Goal: Navigation & Orientation: Find specific page/section

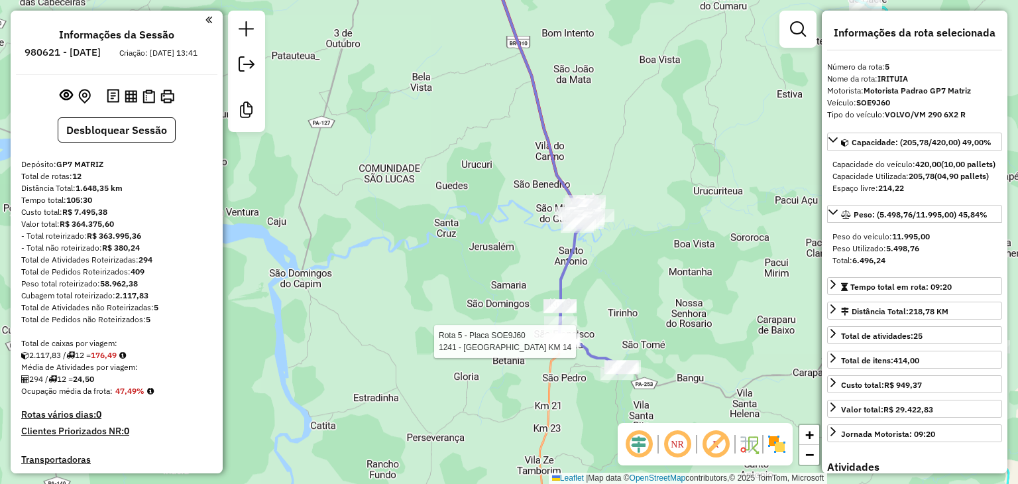
select select "**********"
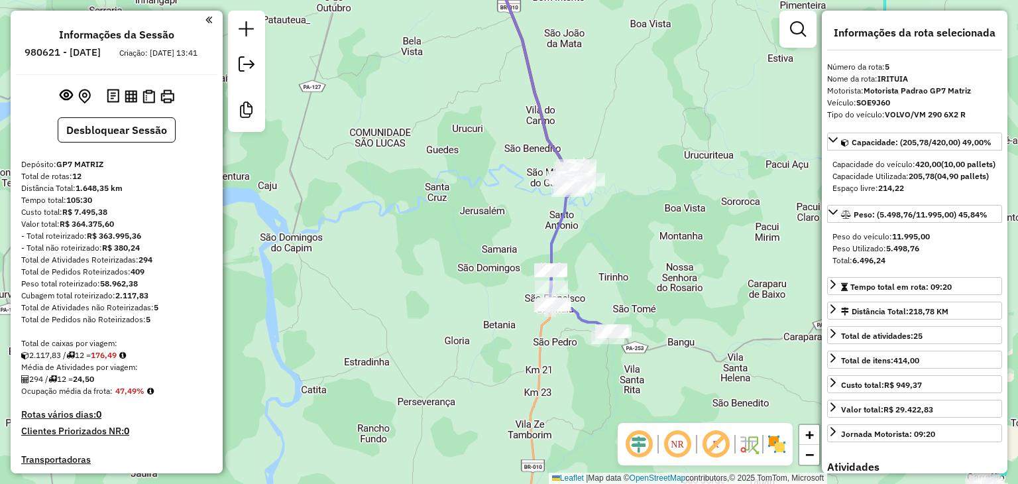
click at [559, 312] on div at bounding box center [550, 305] width 33 height 13
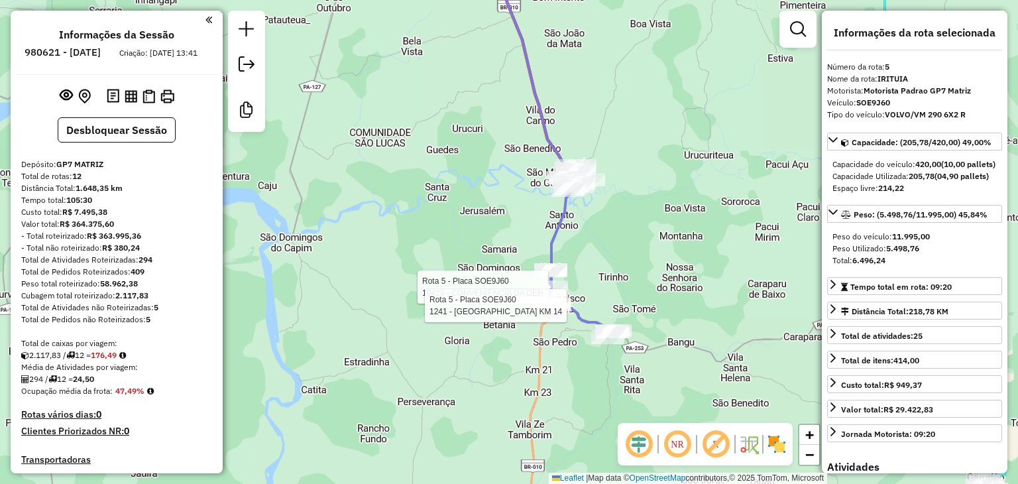
scroll to position [794, 0]
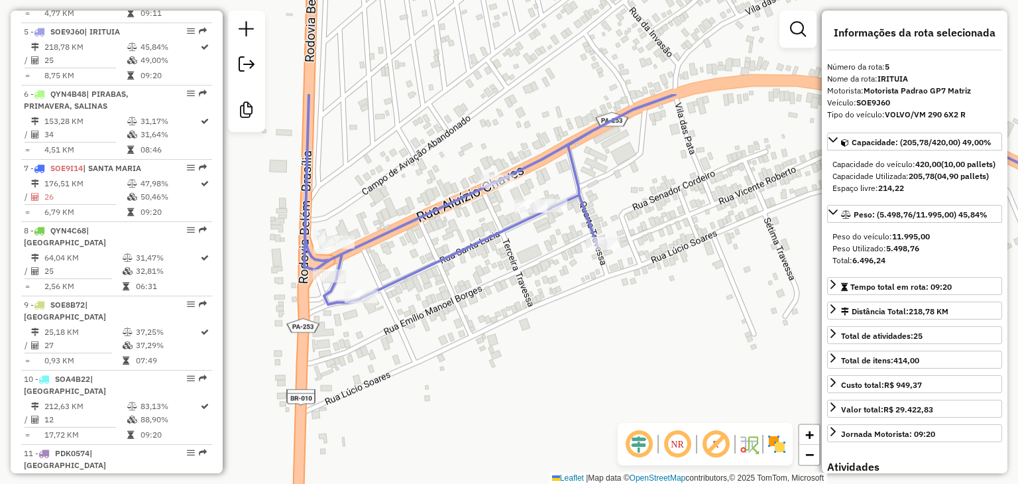
drag, startPoint x: 434, startPoint y: 120, endPoint x: 424, endPoint y: 262, distance: 142.8
click at [424, 262] on icon at bounding box center [706, 199] width 805 height 210
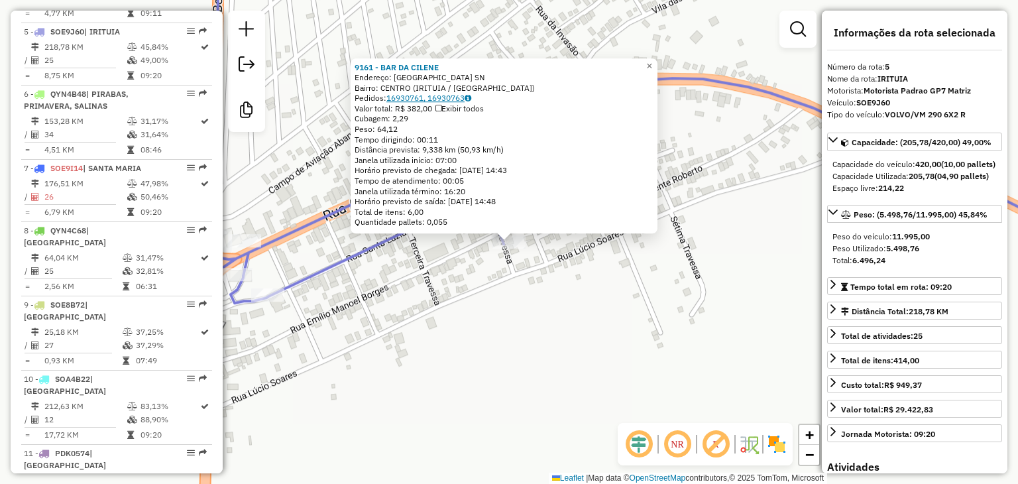
click at [437, 99] on link "16930761, 16930763" at bounding box center [428, 98] width 85 height 10
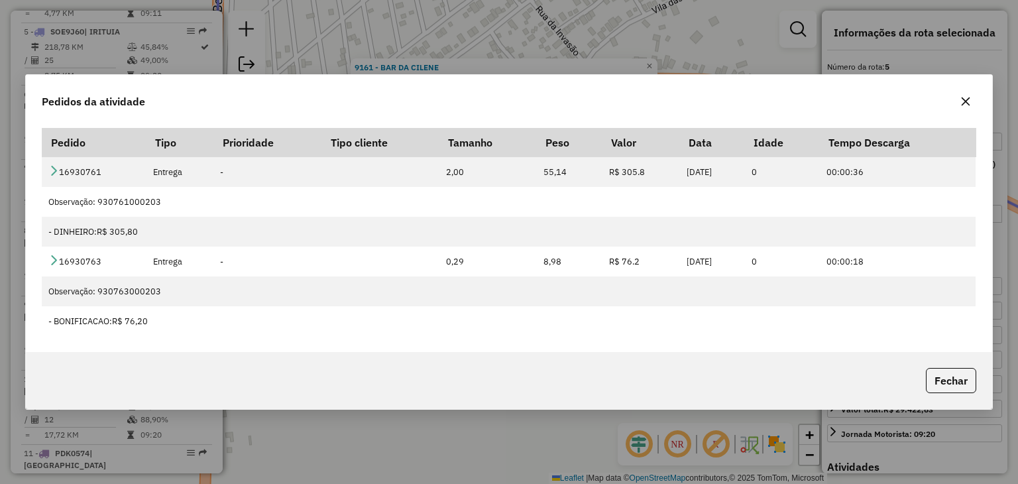
click at [971, 99] on button "button" at bounding box center [965, 101] width 21 height 21
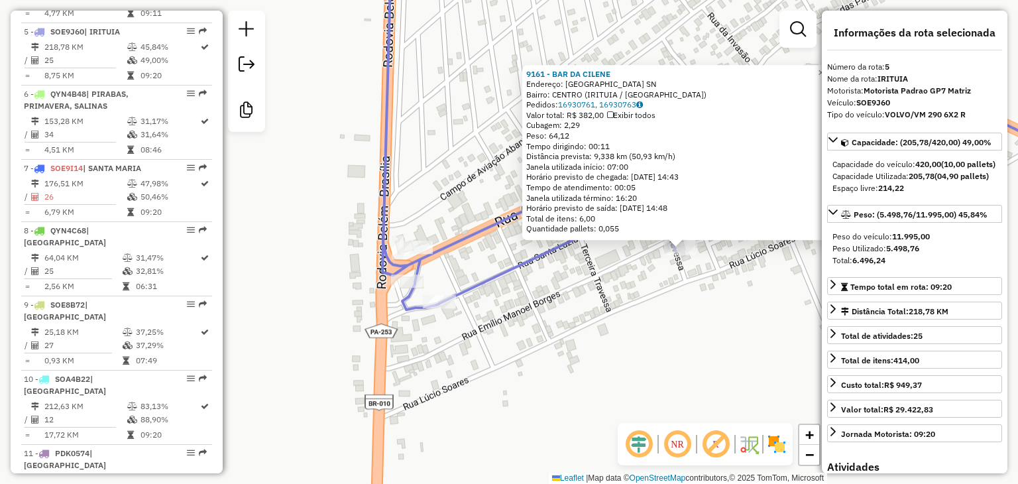
drag, startPoint x: 386, startPoint y: 311, endPoint x: 557, endPoint y: 317, distance: 171.7
click at [557, 317] on div "9161 - BAR DA [PERSON_NAME]: [GEOGRAPHIC_DATA] SN Bairro: [GEOGRAPHIC_DATA] ([G…" at bounding box center [509, 242] width 1018 height 484
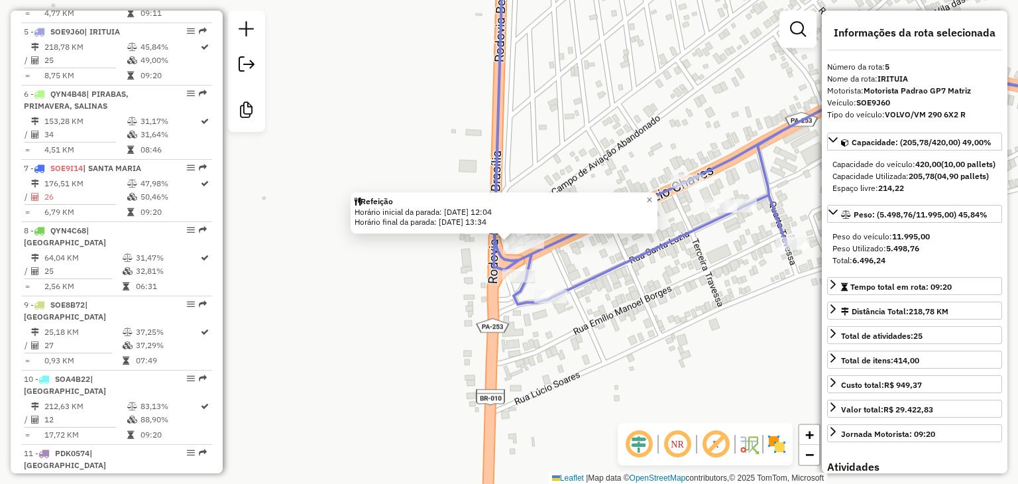
click at [590, 325] on div "Refeição Horário inicial da parada: [DATE] 12:04 Horário final da parada: [DATE…" at bounding box center [509, 242] width 1018 height 484
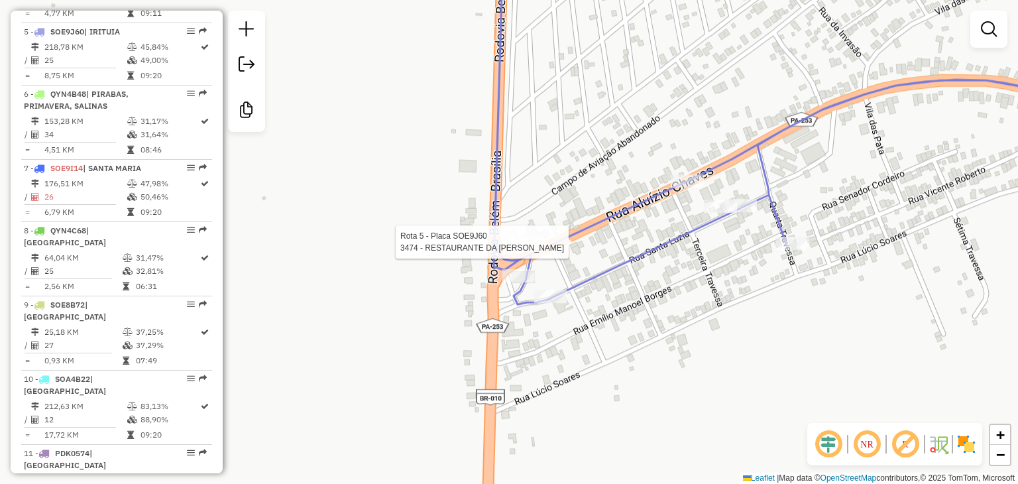
select select "**********"
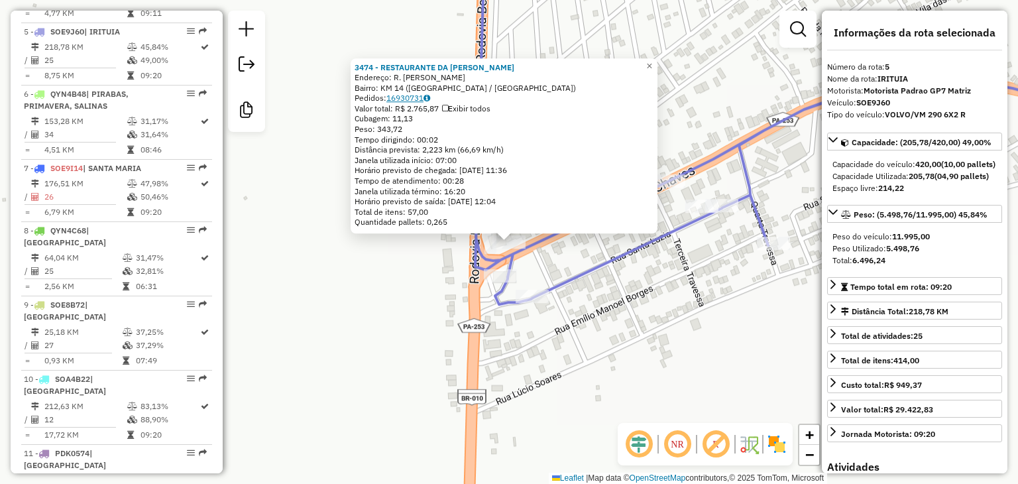
click at [421, 95] on link "16930731" at bounding box center [408, 98] width 44 height 10
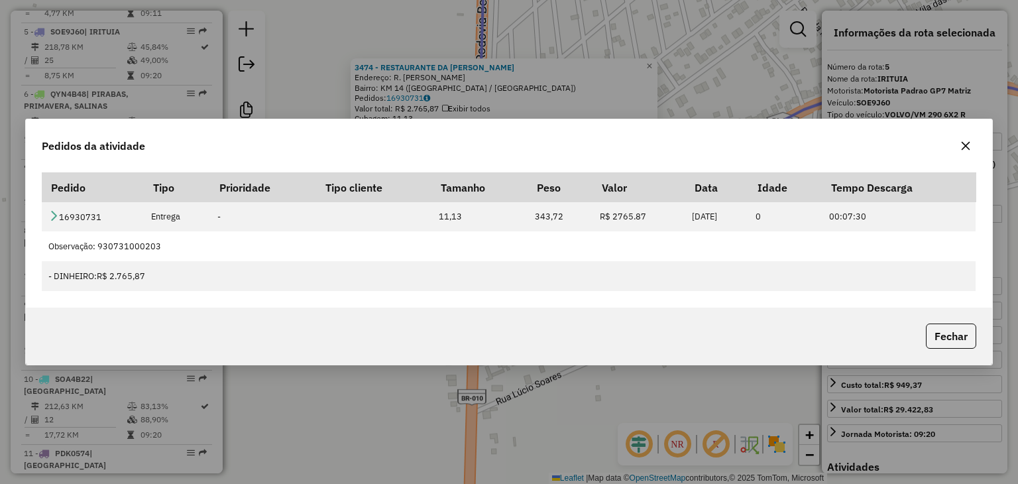
click at [968, 148] on icon "button" at bounding box center [965, 145] width 11 height 11
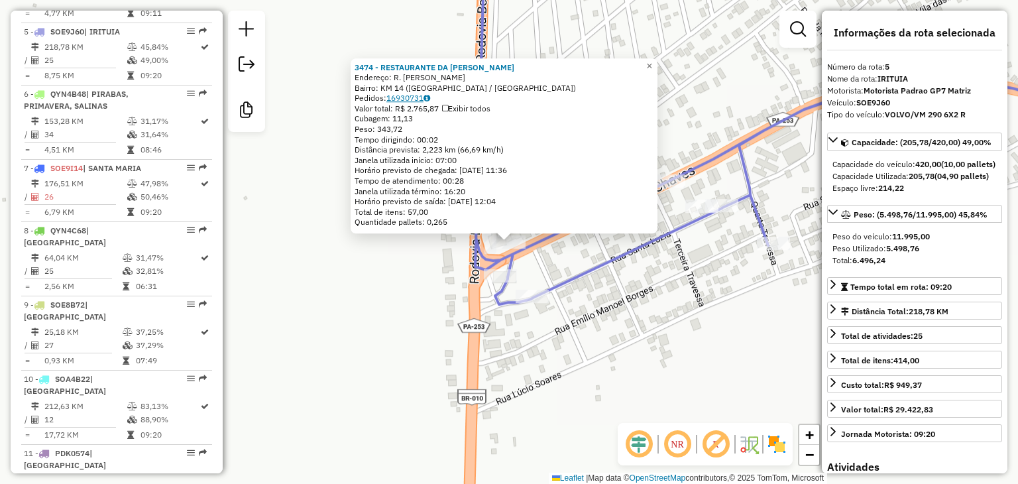
click at [423, 97] on link "16930731" at bounding box center [408, 98] width 44 height 10
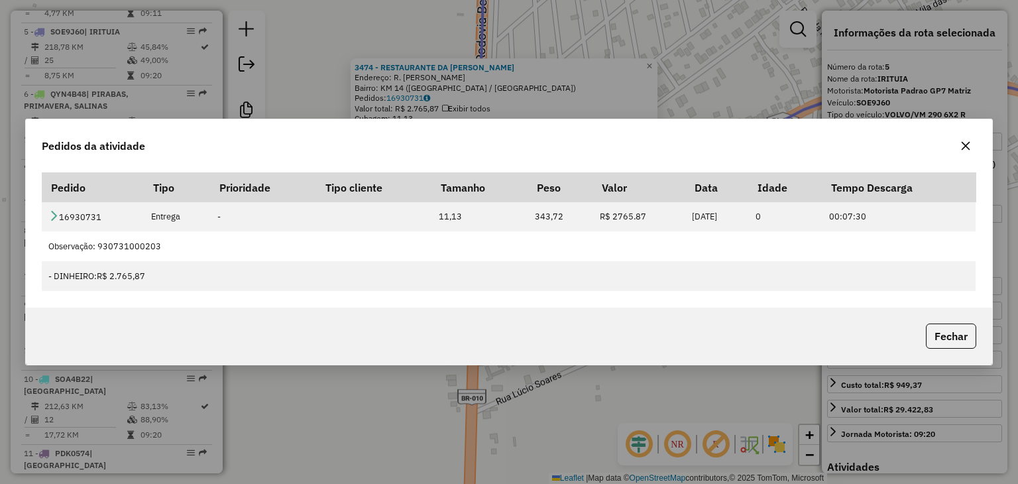
click at [962, 146] on icon "button" at bounding box center [965, 145] width 11 height 11
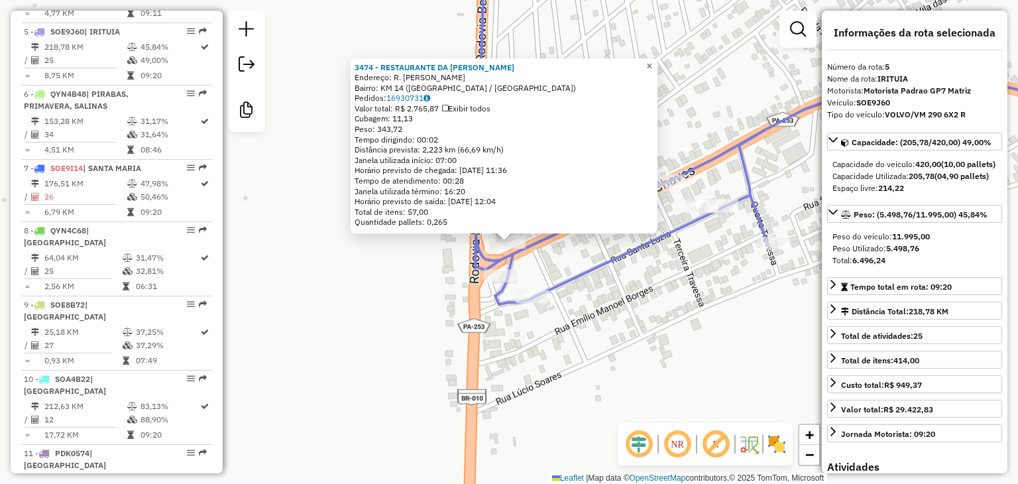
click at [652, 62] on span "×" at bounding box center [649, 65] width 6 height 11
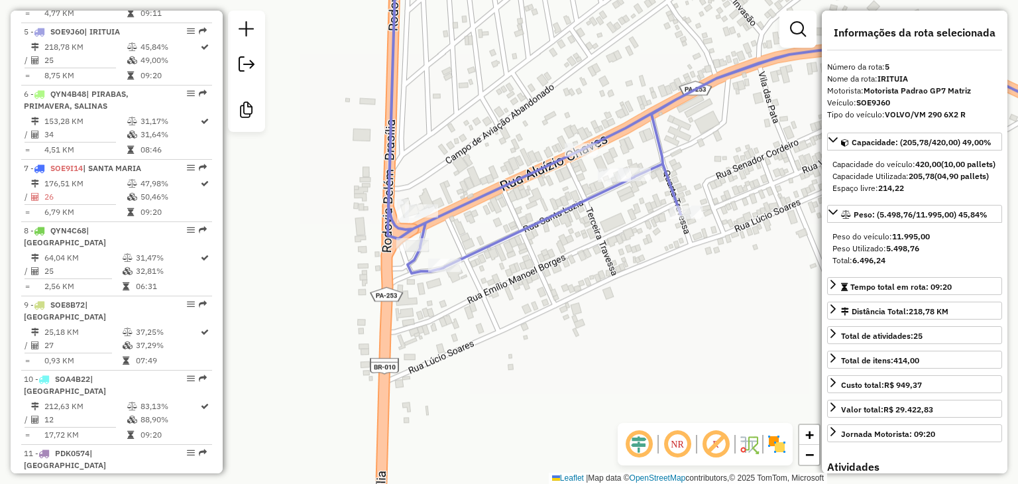
drag, startPoint x: 734, startPoint y: 146, endPoint x: 639, endPoint y: 191, distance: 104.9
click at [647, 115] on icon at bounding box center [710, 97] width 644 height 352
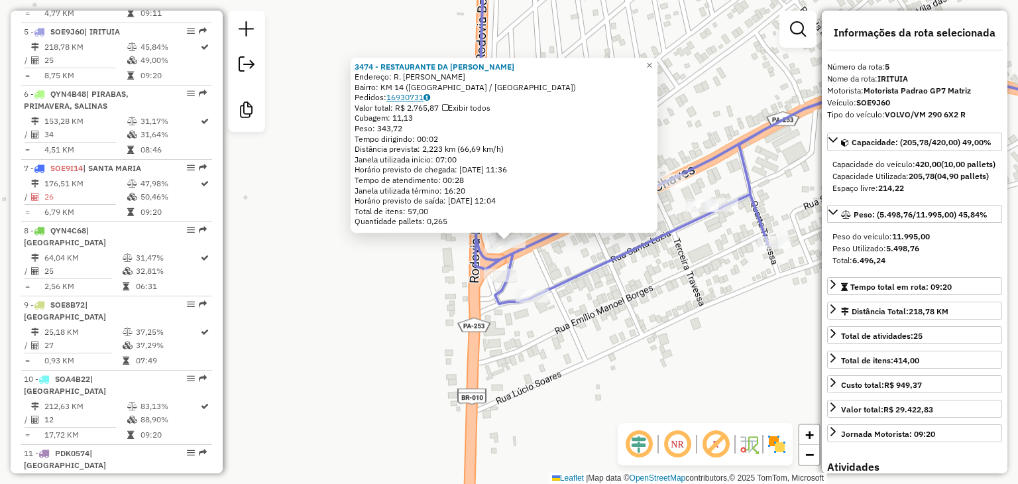
click at [425, 95] on link "16930731" at bounding box center [408, 97] width 44 height 10
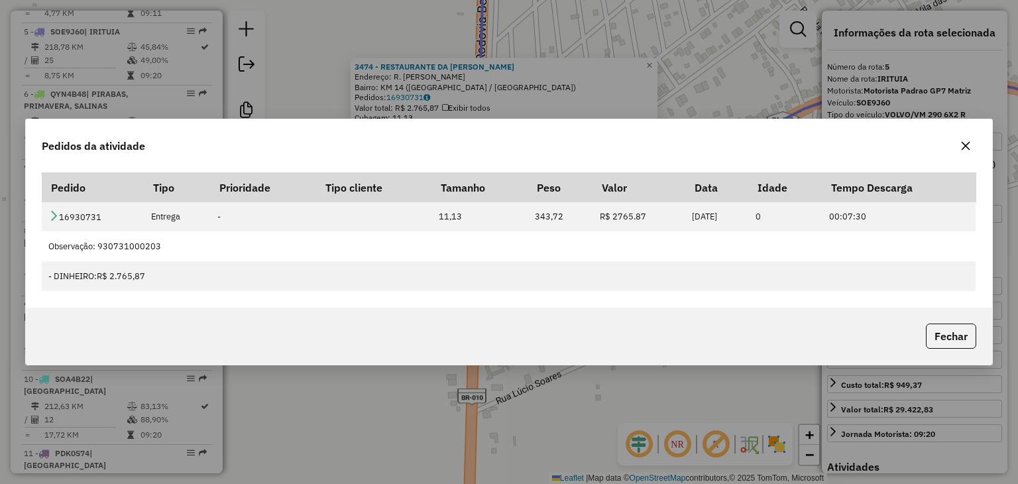
click at [967, 152] on button "button" at bounding box center [965, 145] width 21 height 21
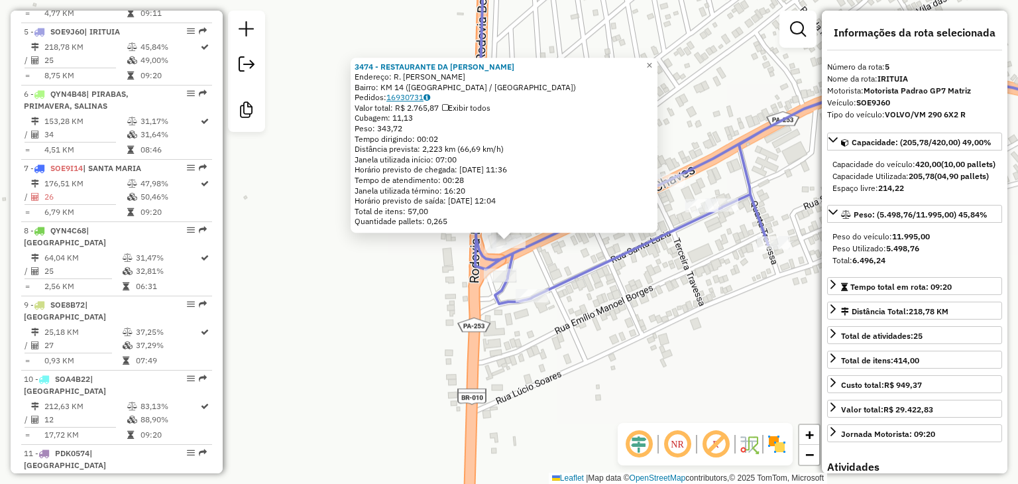
click at [413, 98] on link "16930731" at bounding box center [408, 97] width 44 height 10
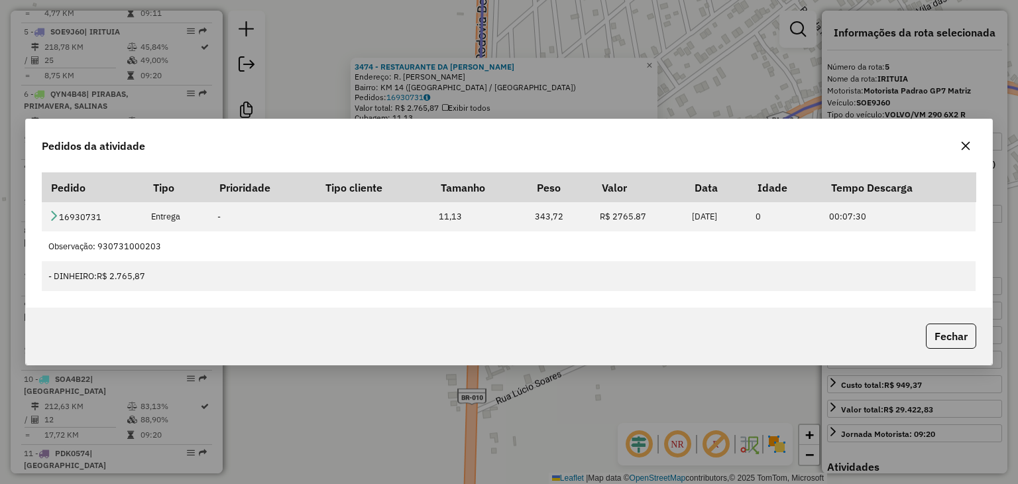
click at [963, 144] on icon "button" at bounding box center [965, 145] width 11 height 11
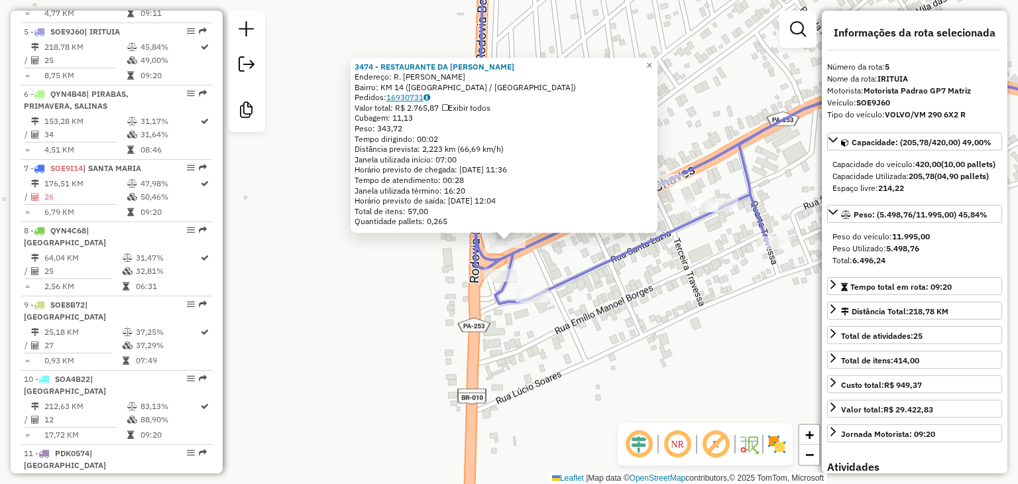
click at [421, 98] on link "16930731" at bounding box center [408, 97] width 44 height 10
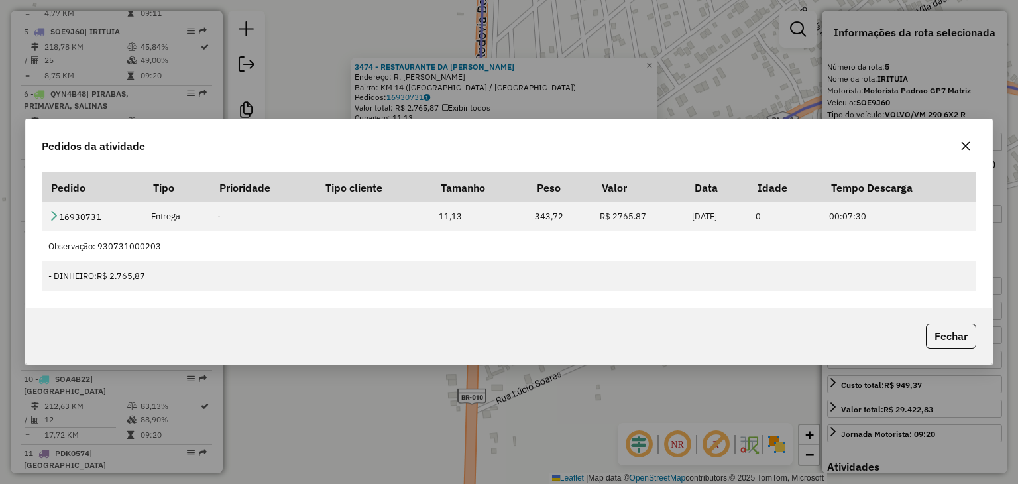
click at [971, 147] on button "button" at bounding box center [965, 145] width 21 height 21
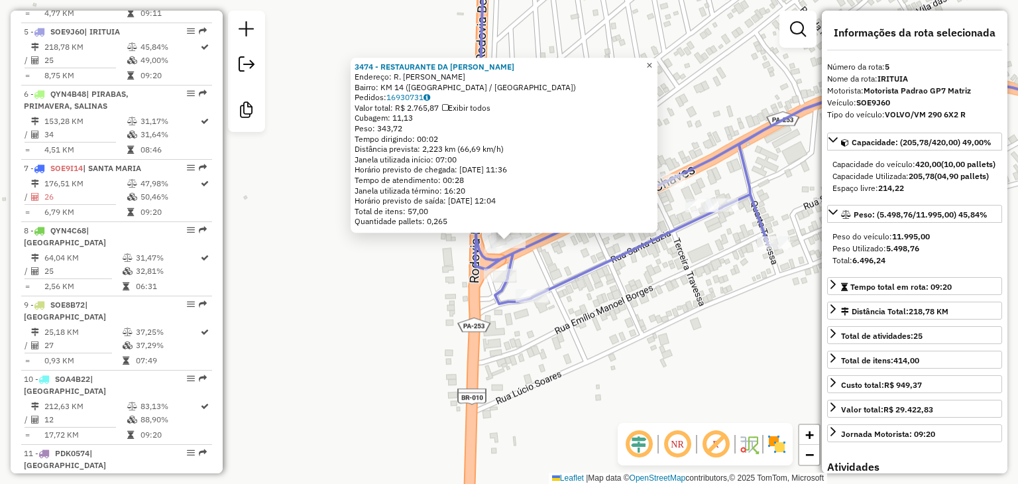
click at [652, 60] on span "×" at bounding box center [649, 65] width 6 height 11
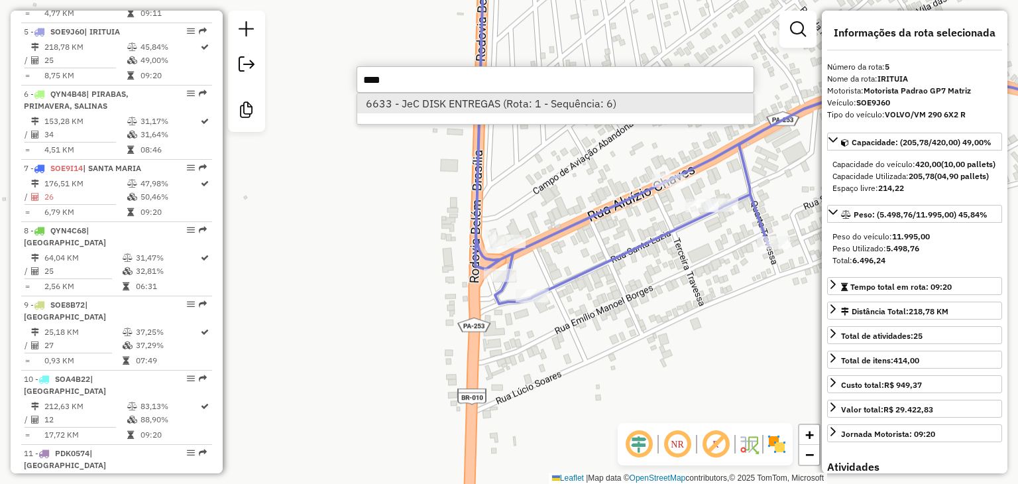
type input "****"
click at [558, 107] on li "6633 - JeC DISK ENTREGAS (Rota: 1 - Sequência: 6)" at bounding box center [555, 103] width 396 height 20
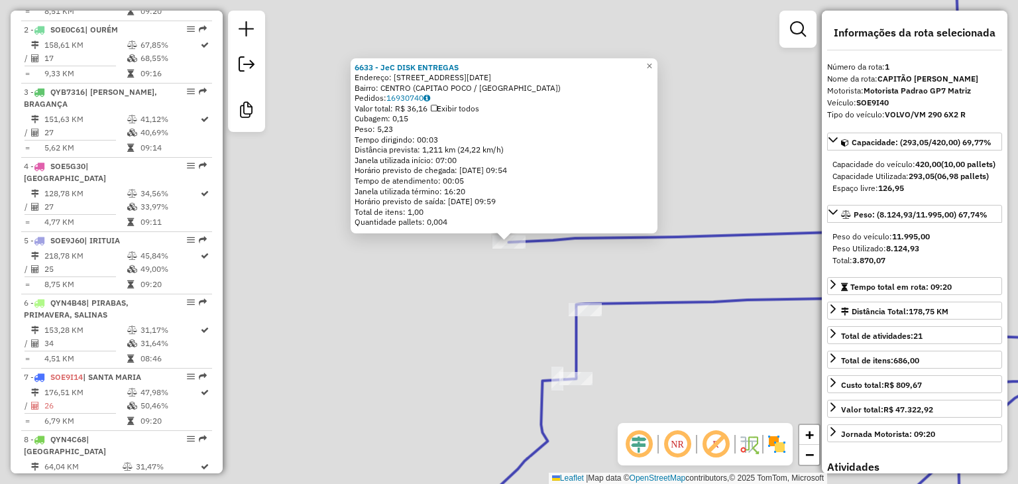
scroll to position [534, 0]
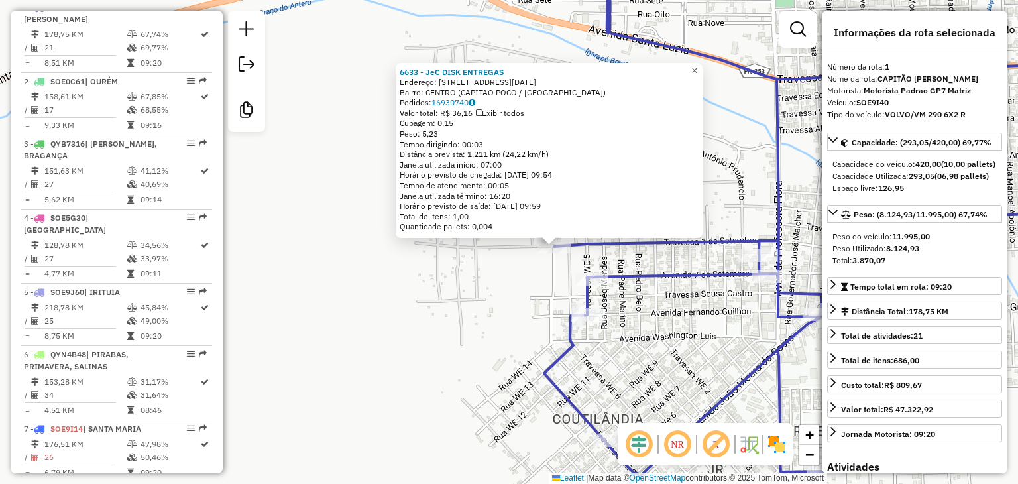
click at [697, 65] on span "×" at bounding box center [694, 70] width 6 height 11
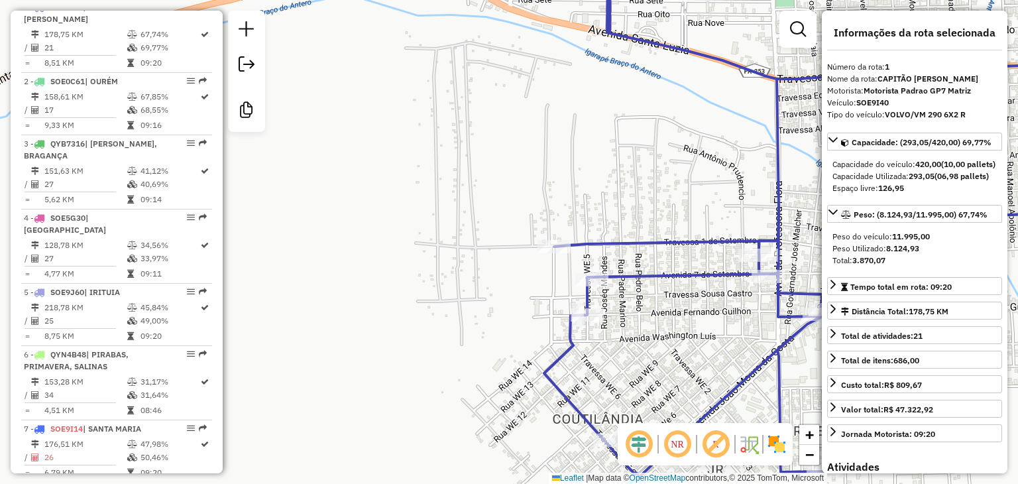
click at [700, 62] on icon at bounding box center [831, 214] width 575 height 525
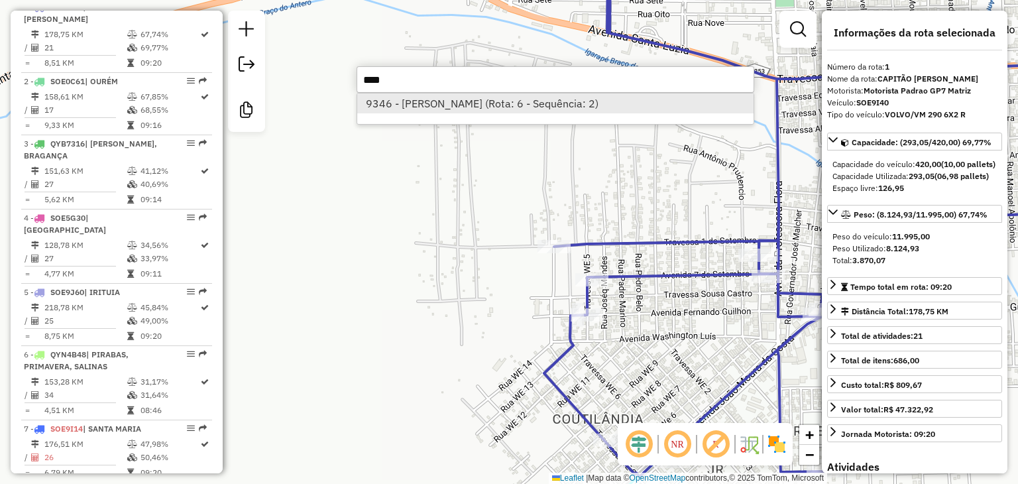
type input "****"
click at [525, 111] on li "9346 - [PERSON_NAME] (Rota: 6 - Sequência: 2)" at bounding box center [555, 103] width 396 height 20
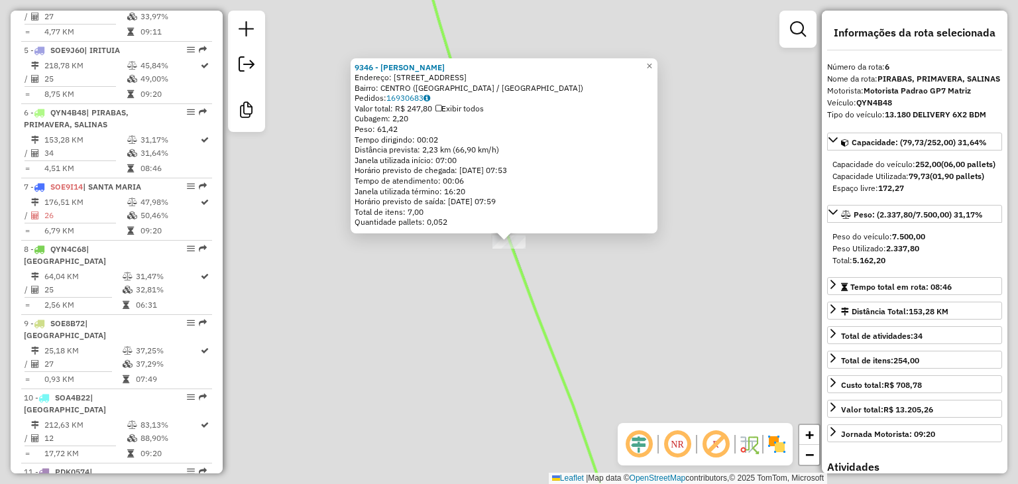
scroll to position [856, 0]
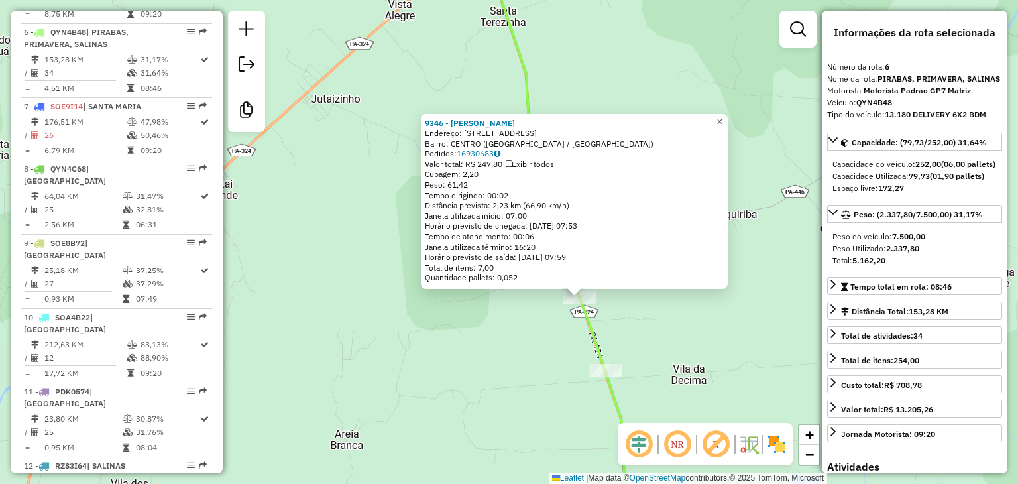
click at [722, 120] on span "×" at bounding box center [719, 121] width 6 height 11
